Goal: Transaction & Acquisition: Purchase product/service

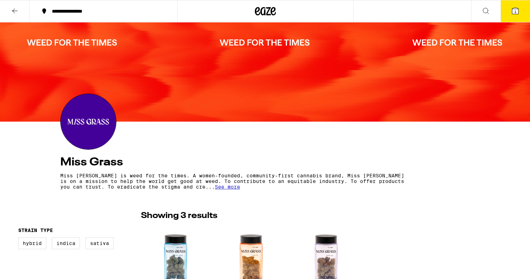
click at [279, 2] on div at bounding box center [265, 11] width 176 height 22
click at [268, 10] on icon at bounding box center [265, 11] width 11 height 8
